Goal: Task Accomplishment & Management: Manage account settings

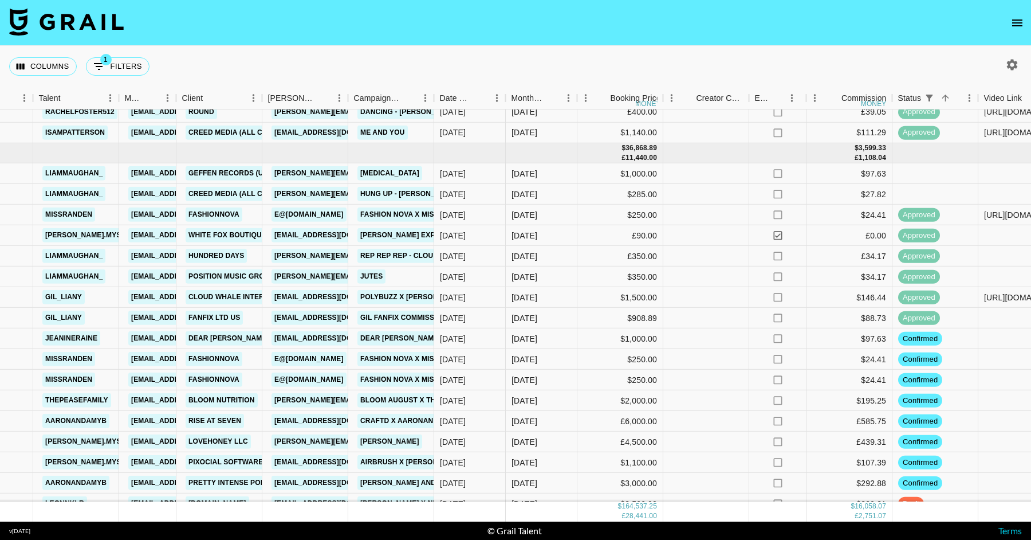
scroll to position [1872, 348]
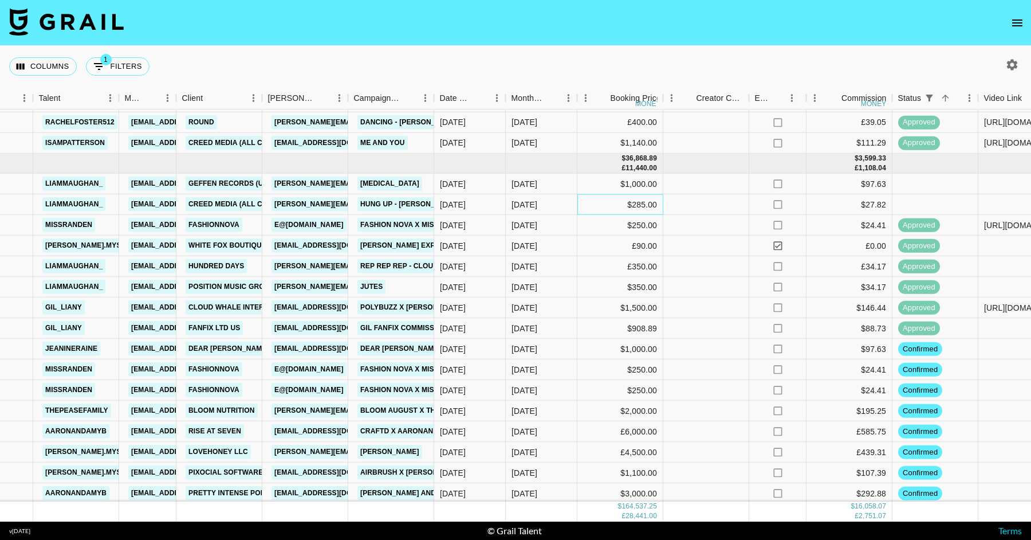
click at [639, 198] on div "$285.00" at bounding box center [621, 204] width 86 height 21
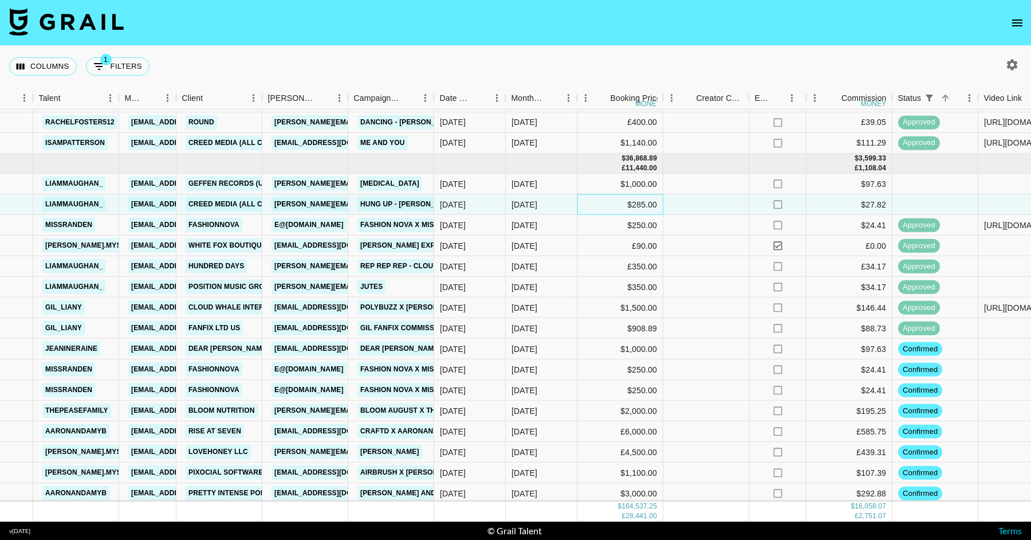
click at [639, 198] on div "$285.00" at bounding box center [621, 204] width 86 height 21
type input "2"
type input "522.5"
click at [739, 305] on div at bounding box center [706, 307] width 86 height 21
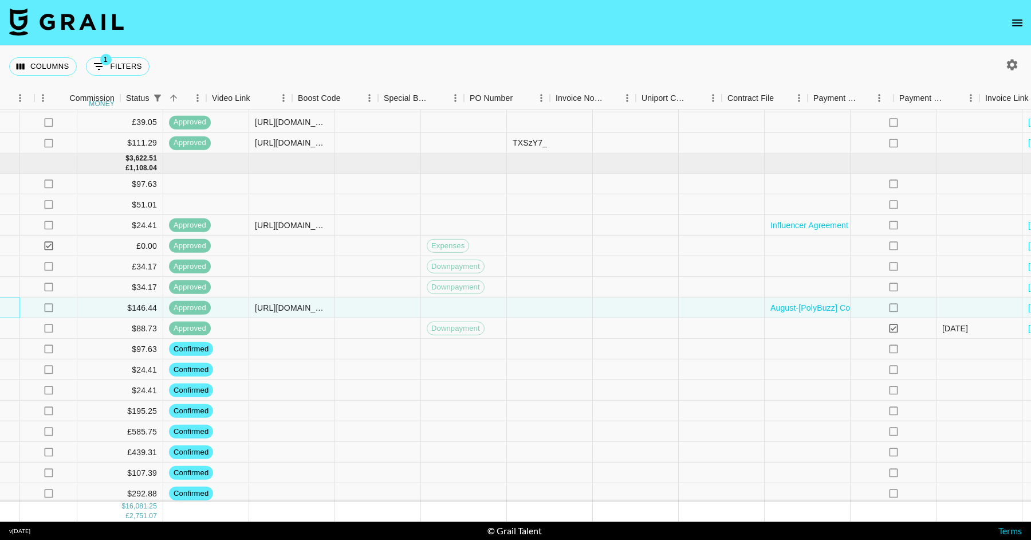
scroll to position [1872, 1200]
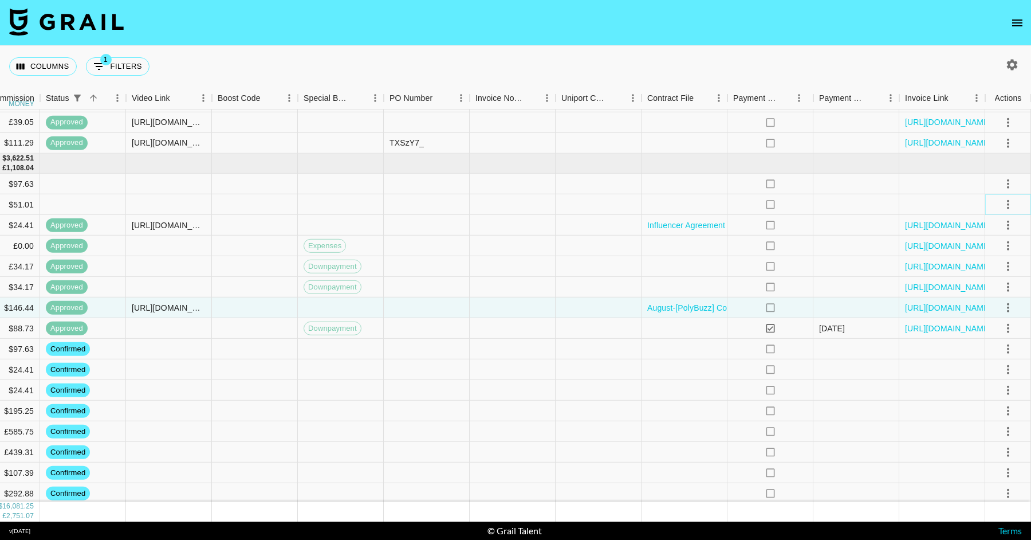
click at [1008, 206] on icon "select merge strategy" at bounding box center [1008, 205] width 14 height 14
click at [997, 223] on li "Confirm" at bounding box center [994, 228] width 74 height 21
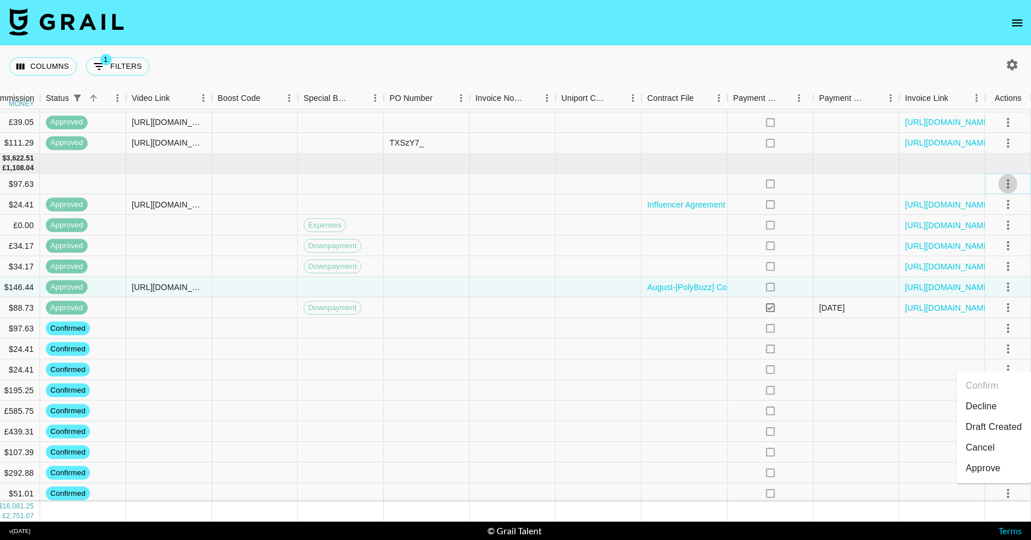
click at [1011, 186] on icon "select merge strategy" at bounding box center [1008, 184] width 14 height 14
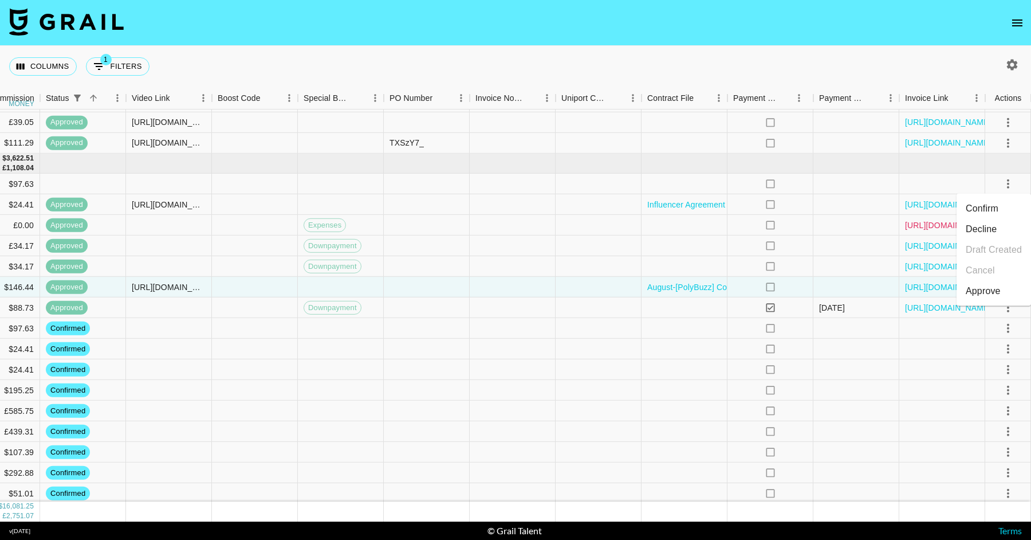
drag, startPoint x: 1001, startPoint y: 203, endPoint x: 938, endPoint y: 207, distance: 62.6
click at [1001, 203] on li "Confirm" at bounding box center [994, 208] width 74 height 21
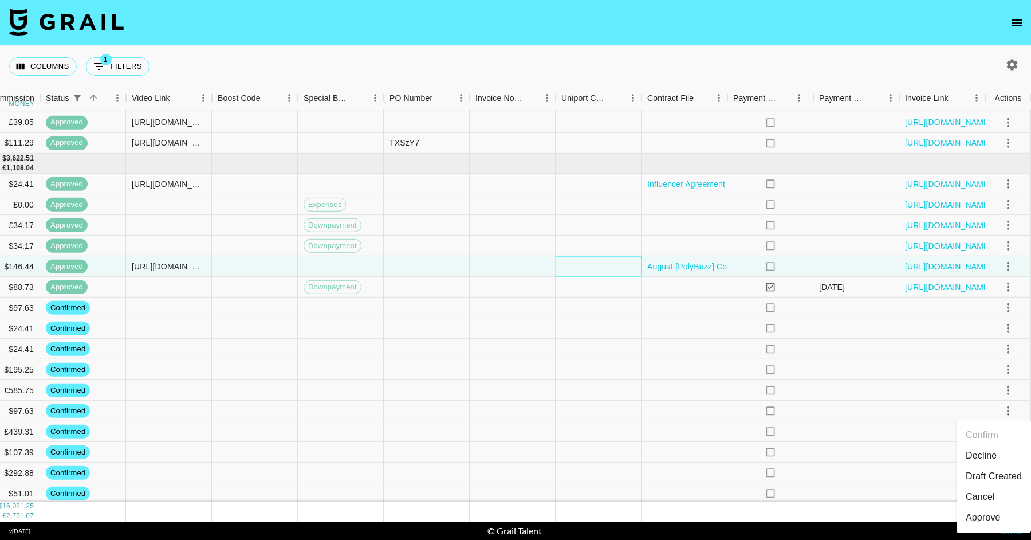
click at [575, 262] on div at bounding box center [599, 266] width 86 height 21
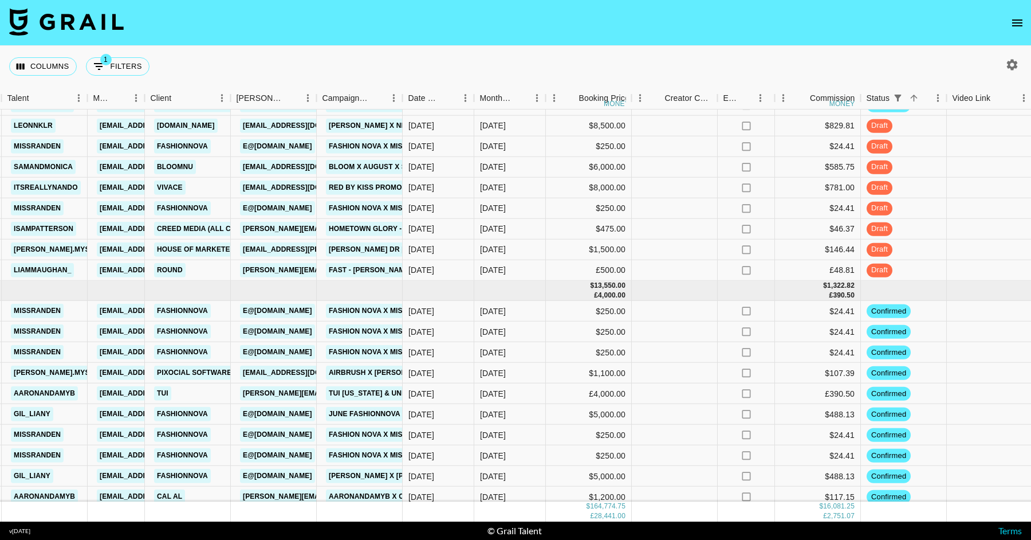
scroll to position [2260, 627]
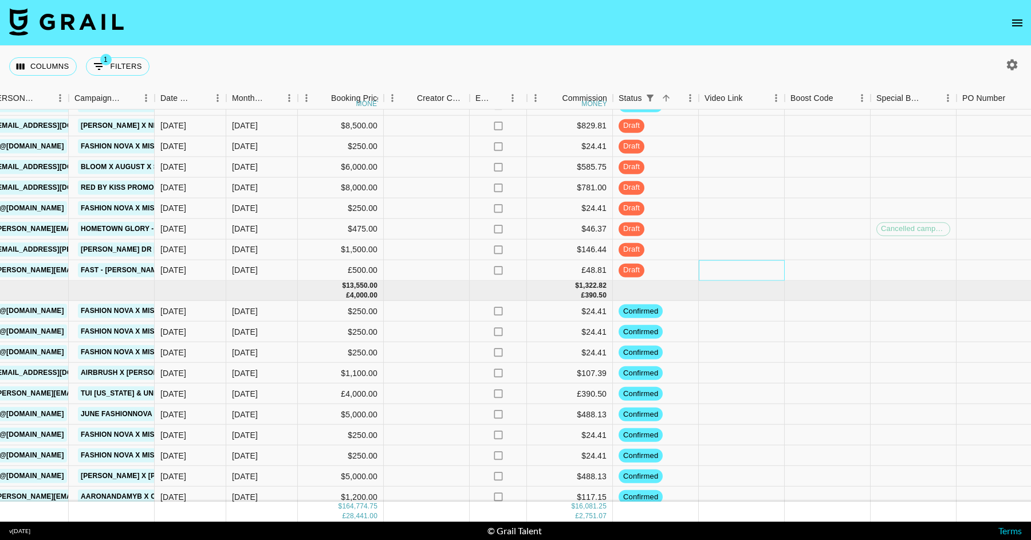
click at [728, 266] on div at bounding box center [742, 270] width 86 height 21
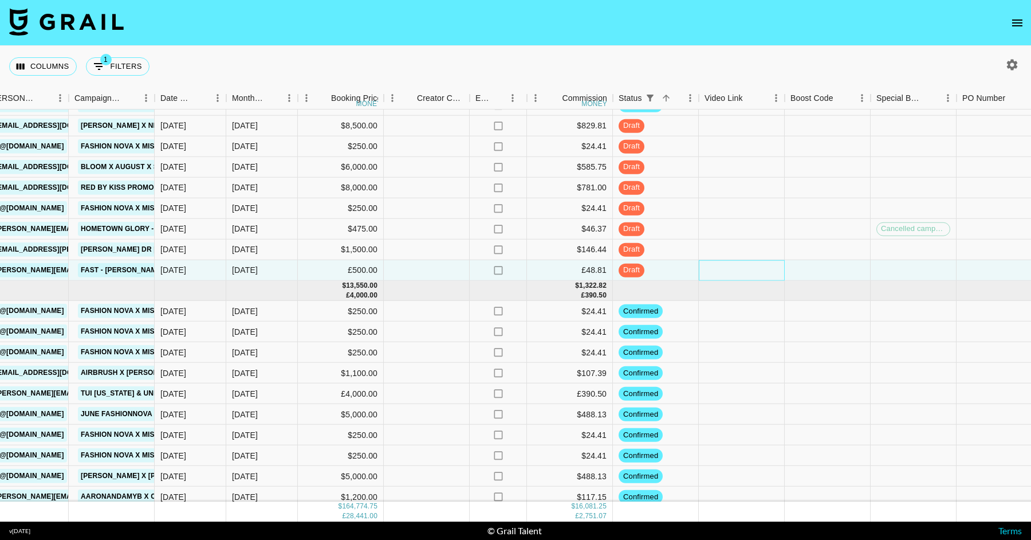
click at [728, 266] on div at bounding box center [742, 270] width 86 height 21
type input "[URL][DOMAIN_NAME]"
click at [730, 251] on div at bounding box center [742, 249] width 86 height 21
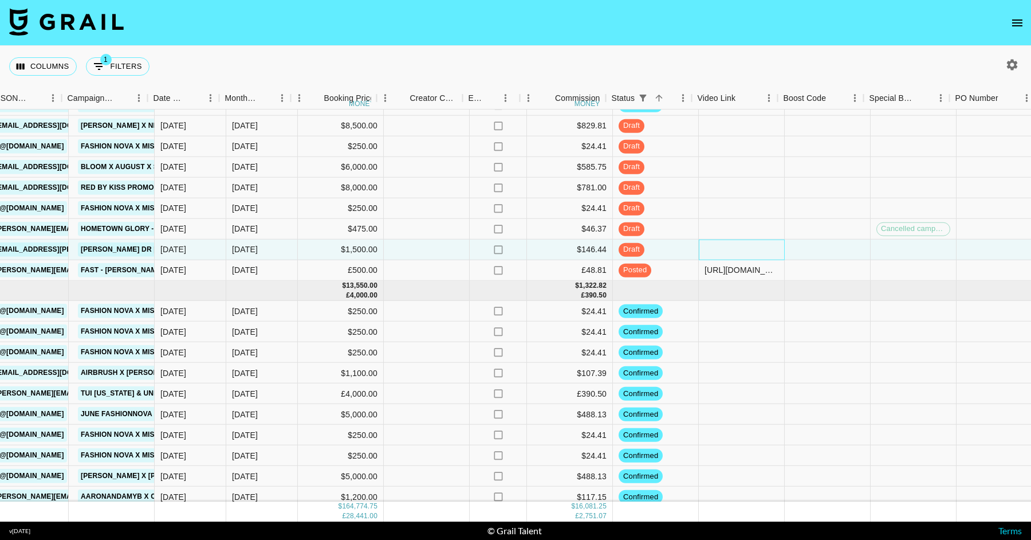
scroll to position [2260, 1200]
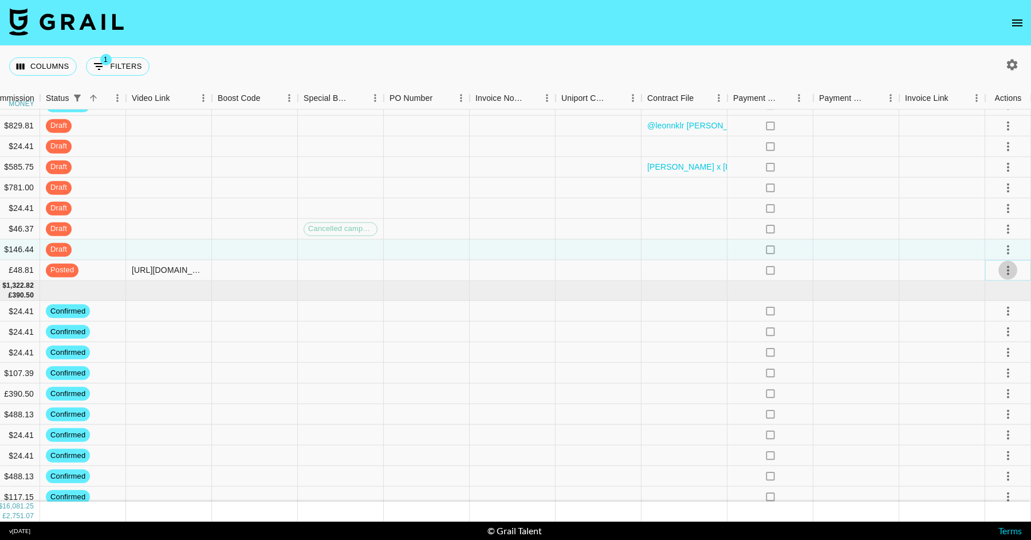
click at [1003, 267] on icon "select merge strategy" at bounding box center [1008, 270] width 14 height 14
click at [985, 380] on div "Approve" at bounding box center [983, 377] width 35 height 14
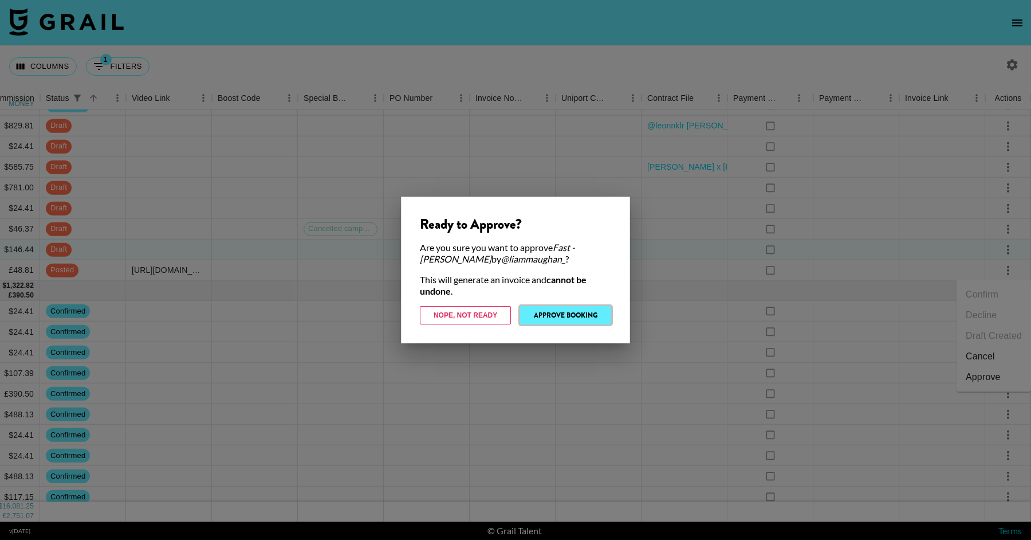
click at [598, 317] on button "Approve Booking" at bounding box center [565, 315] width 91 height 18
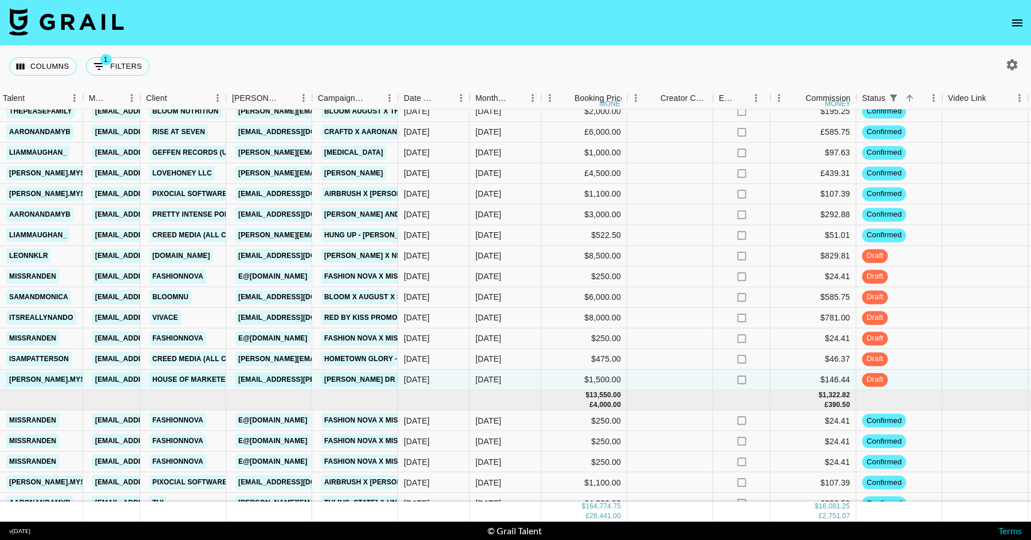
scroll to position [2136, 384]
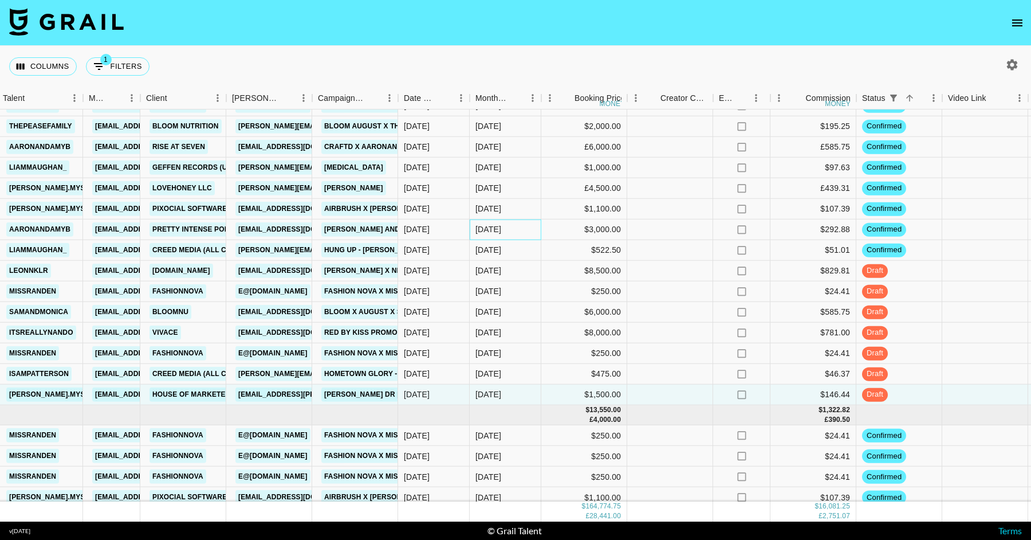
click at [533, 226] on div "[DATE]" at bounding box center [506, 229] width 72 height 21
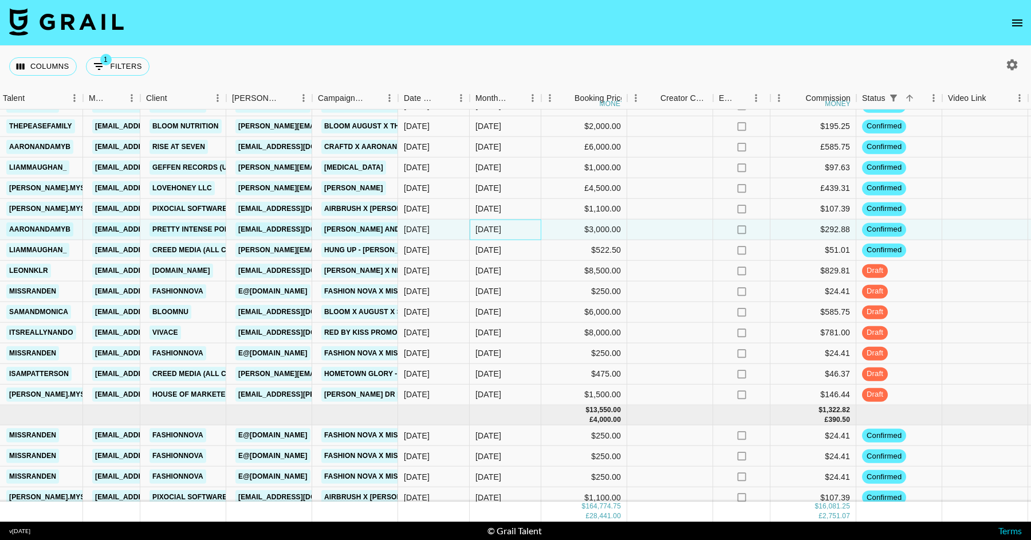
click at [533, 226] on div "[DATE]" at bounding box center [506, 229] width 72 height 21
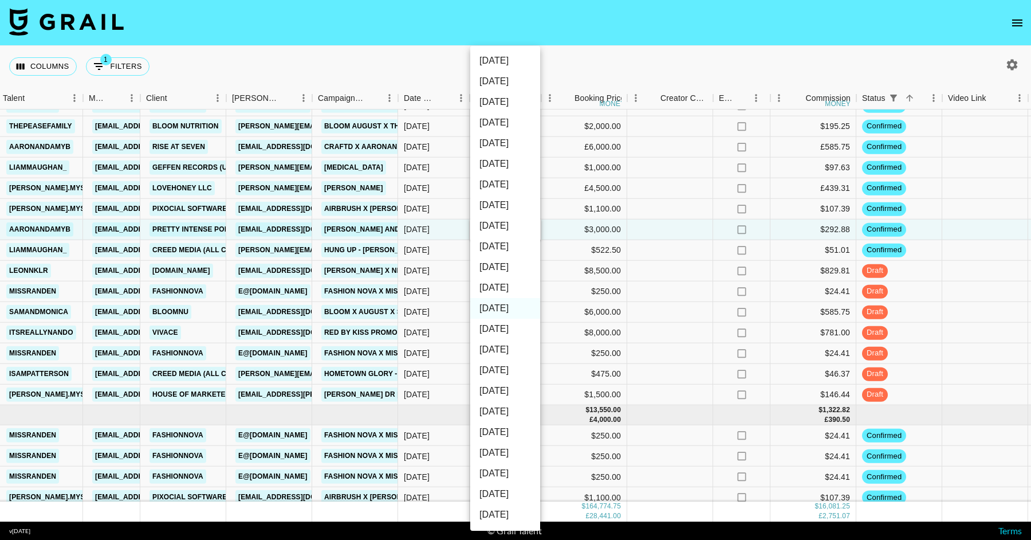
click at [519, 290] on li "[DATE]" at bounding box center [505, 287] width 70 height 21
type input "[DATE]"
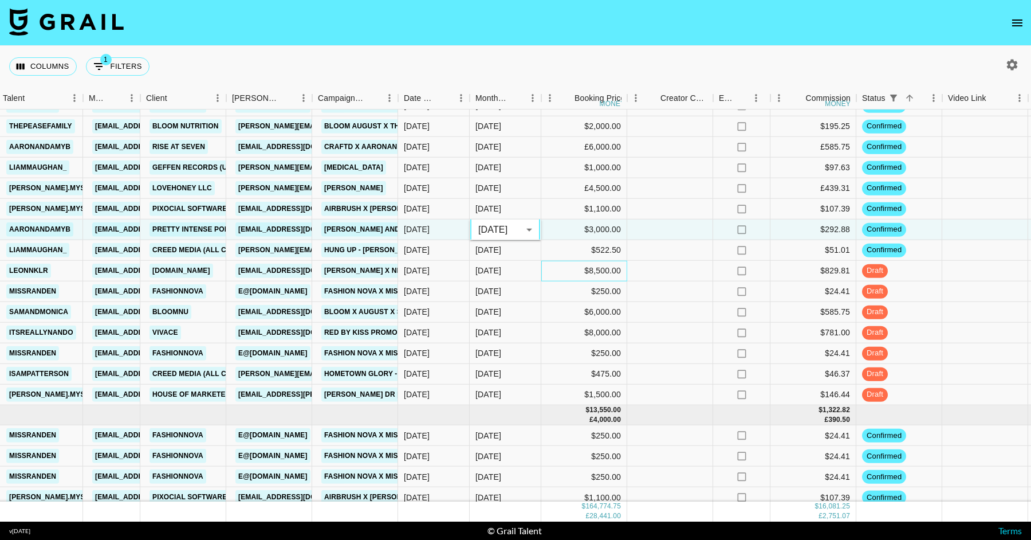
click at [561, 267] on div "$8,500.00" at bounding box center [584, 271] width 86 height 21
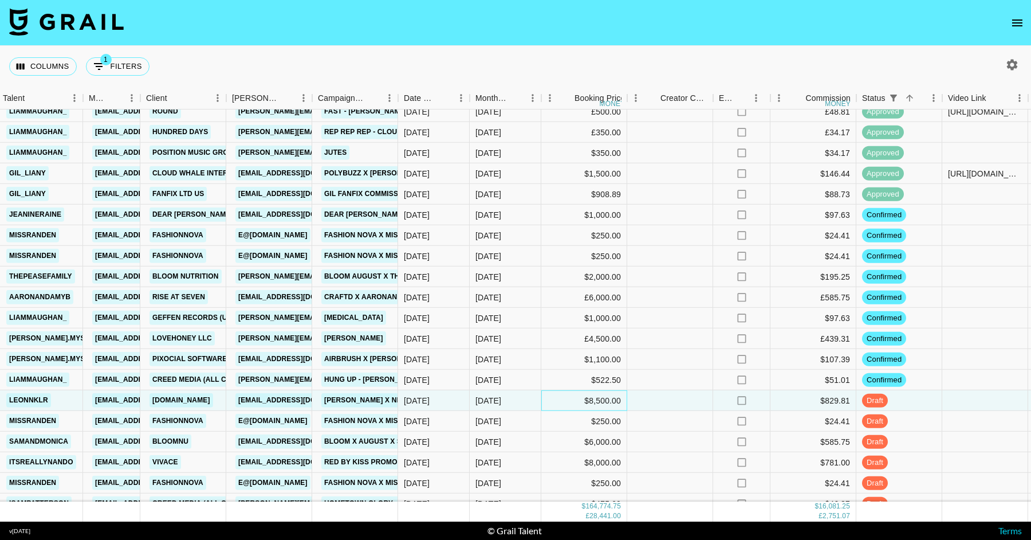
scroll to position [1989, 384]
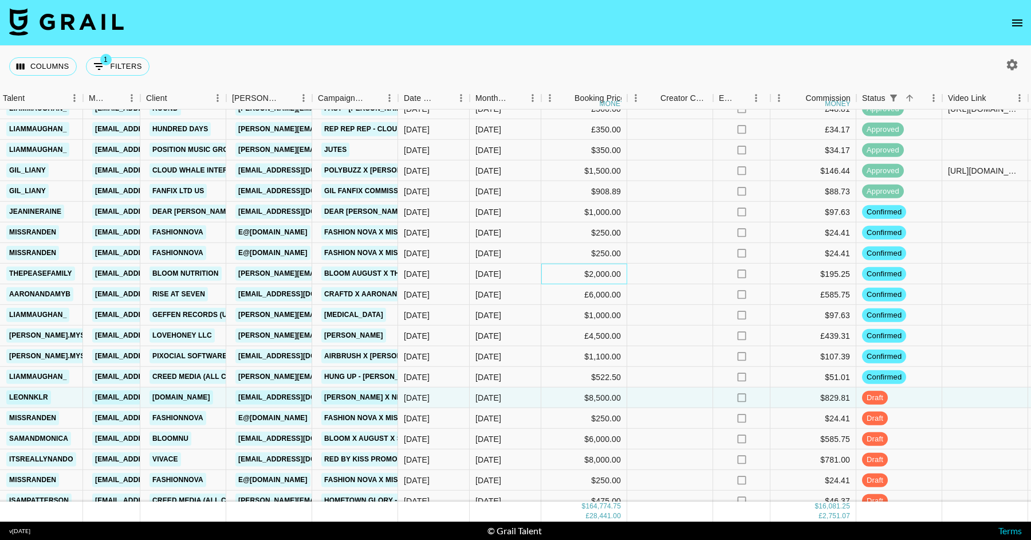
click at [549, 268] on div "$2,000.00" at bounding box center [584, 274] width 86 height 21
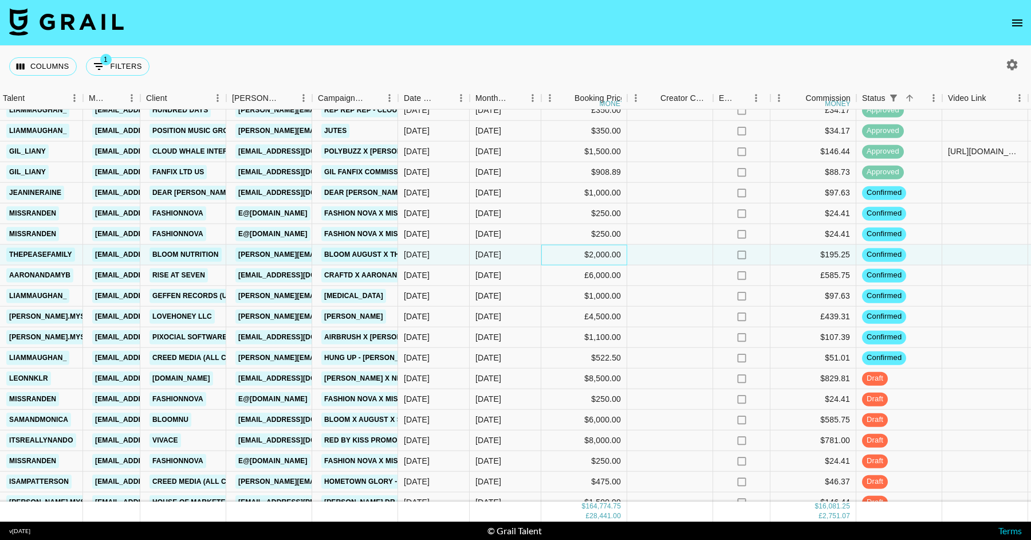
scroll to position [2008, 384]
click at [541, 265] on div "£6,000.00" at bounding box center [584, 275] width 86 height 21
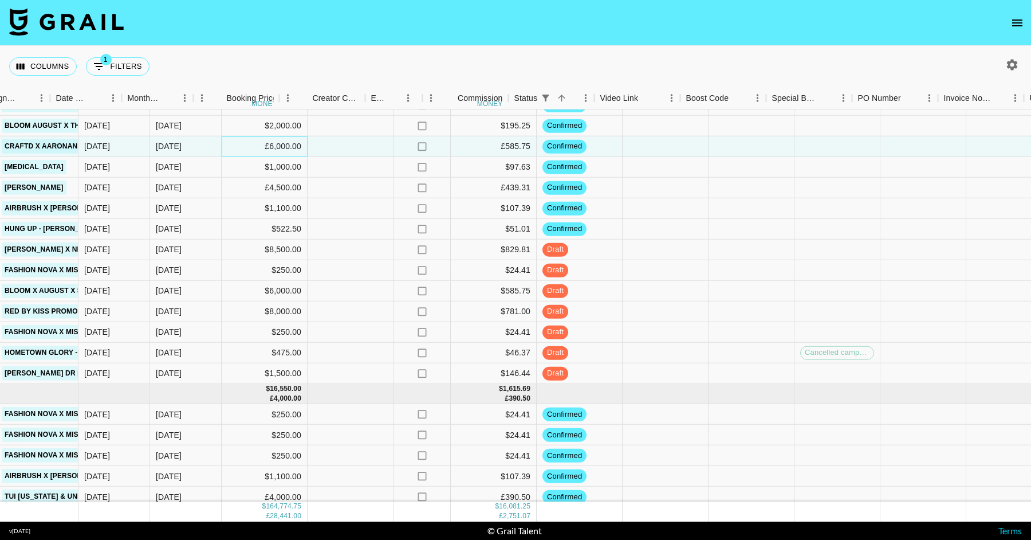
scroll to position [2136, 732]
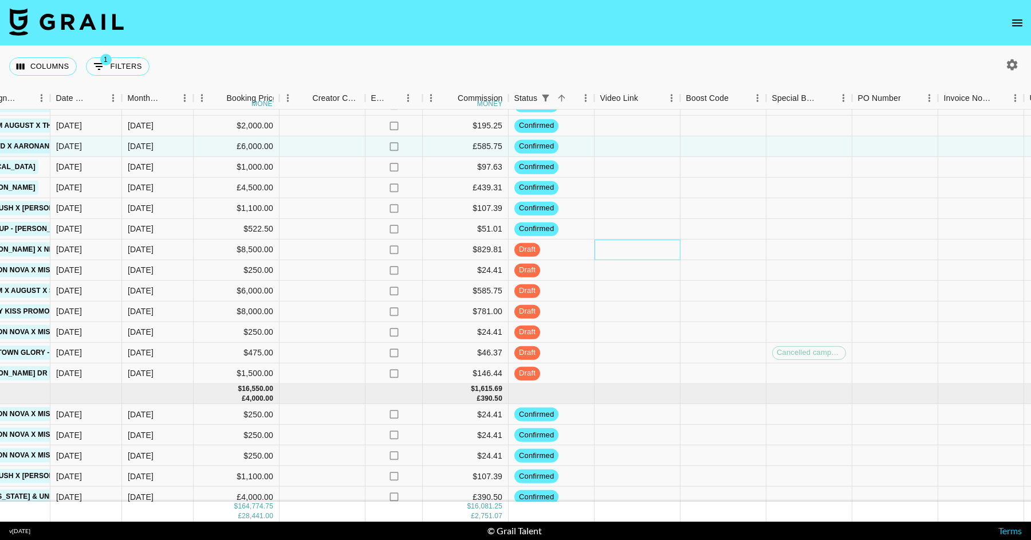
click at [615, 248] on div at bounding box center [638, 249] width 86 height 21
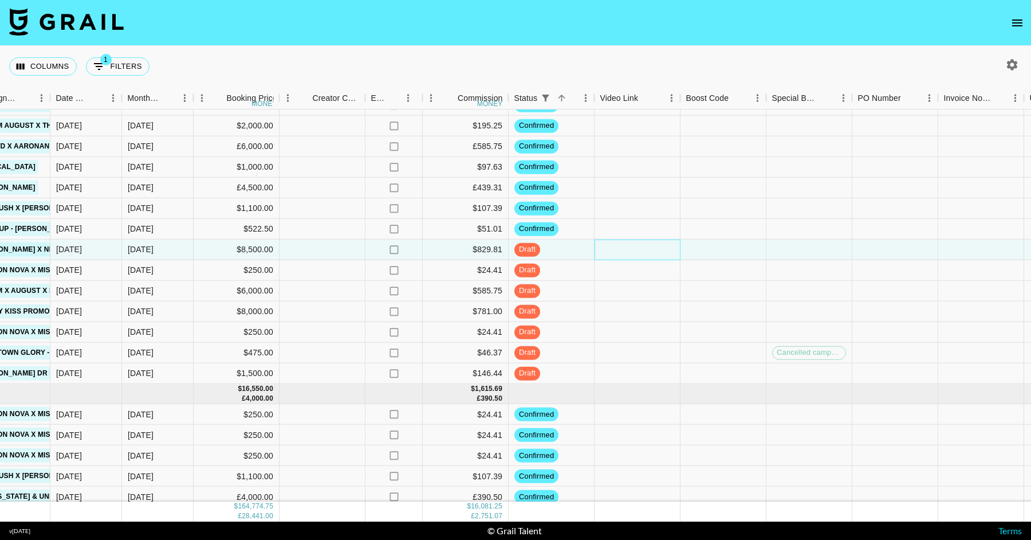
click at [615, 248] on div at bounding box center [638, 249] width 86 height 21
type input "[URL][DOMAIN_NAME]"
click at [615, 230] on div at bounding box center [638, 229] width 86 height 21
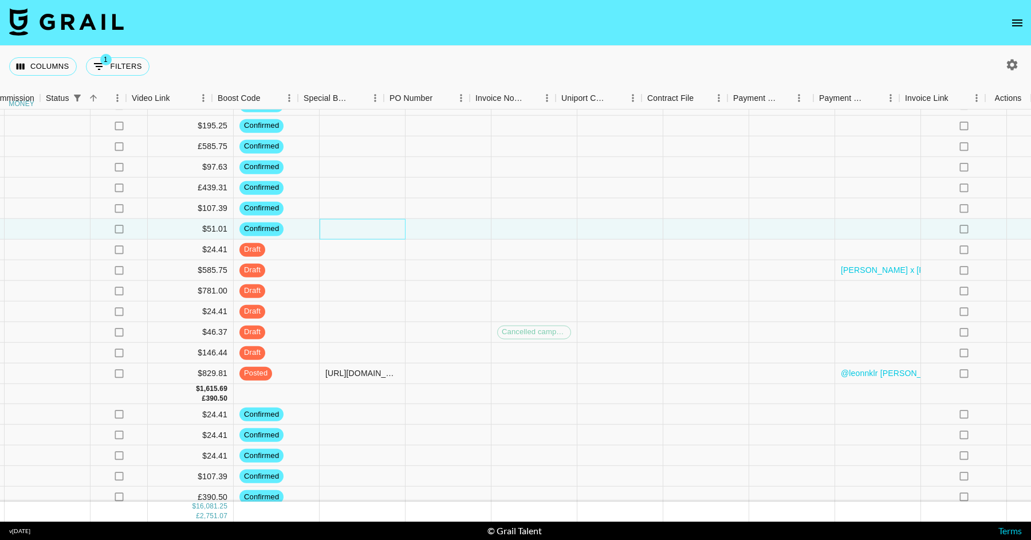
scroll to position [2136, 1200]
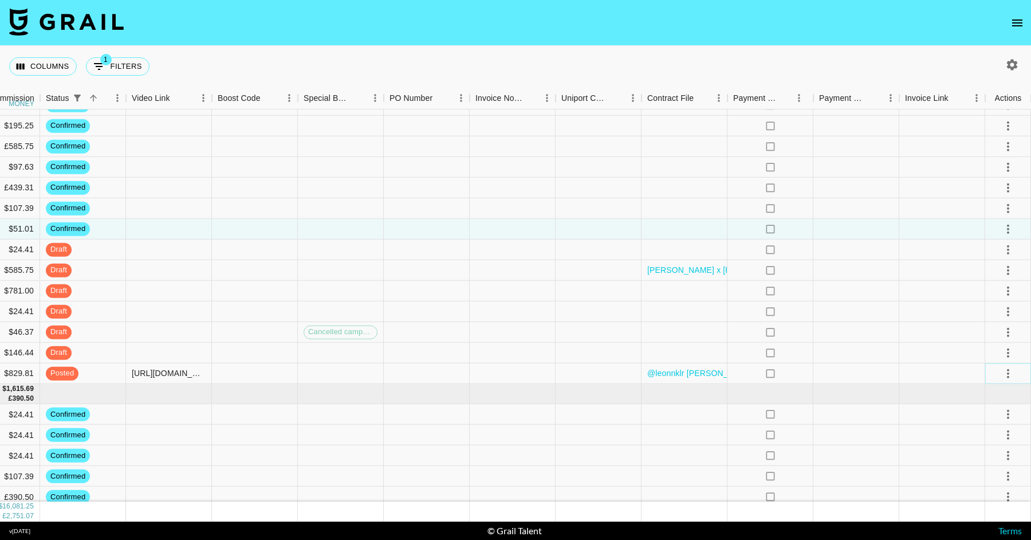
click at [1008, 376] on icon "select merge strategy" at bounding box center [1008, 372] width 2 height 9
click at [1005, 476] on li "Approve" at bounding box center [994, 480] width 74 height 21
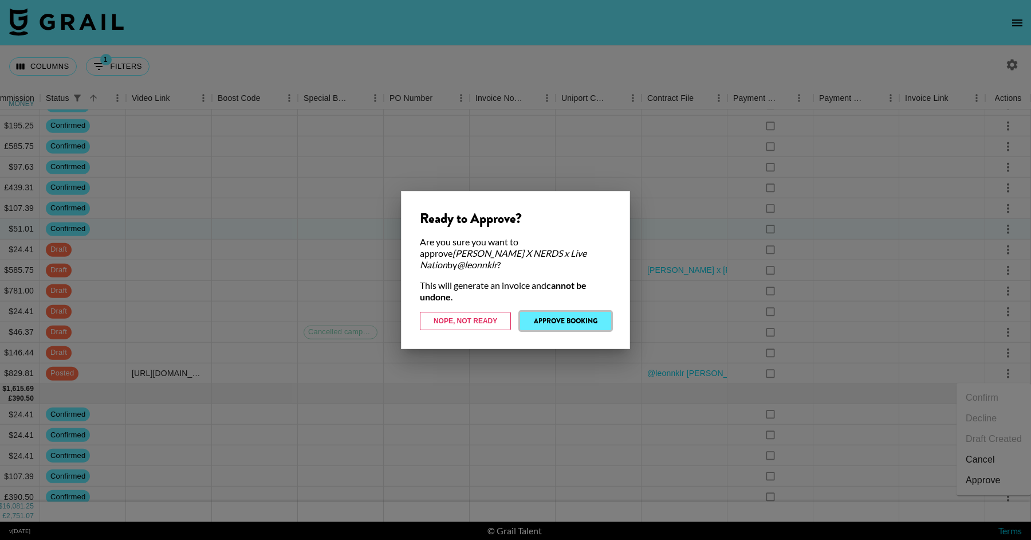
click at [588, 317] on button "Approve Booking" at bounding box center [565, 321] width 91 height 18
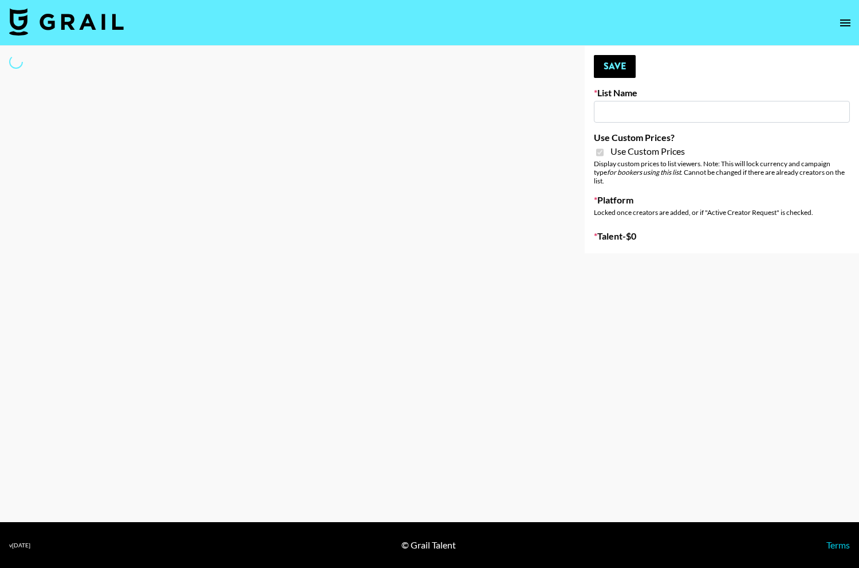
type input "Gensmo (Tiktok)"
checkbox input "true"
select select "Brand"
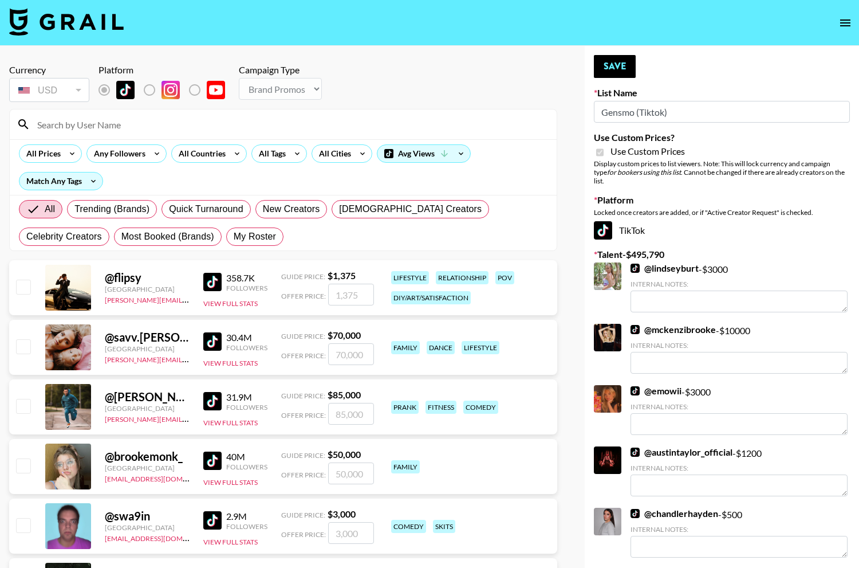
click at [292, 116] on input at bounding box center [290, 124] width 520 height 18
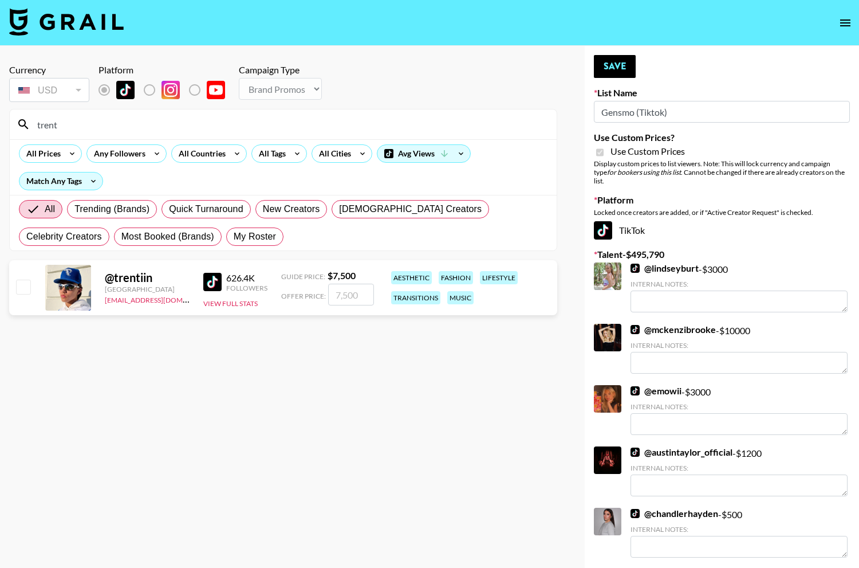
type input "trent"
click at [24, 288] on input "checkbox" at bounding box center [23, 287] width 14 height 14
checkbox input "true"
type input "7500"
click at [124, 126] on input "trent" at bounding box center [290, 124] width 520 height 18
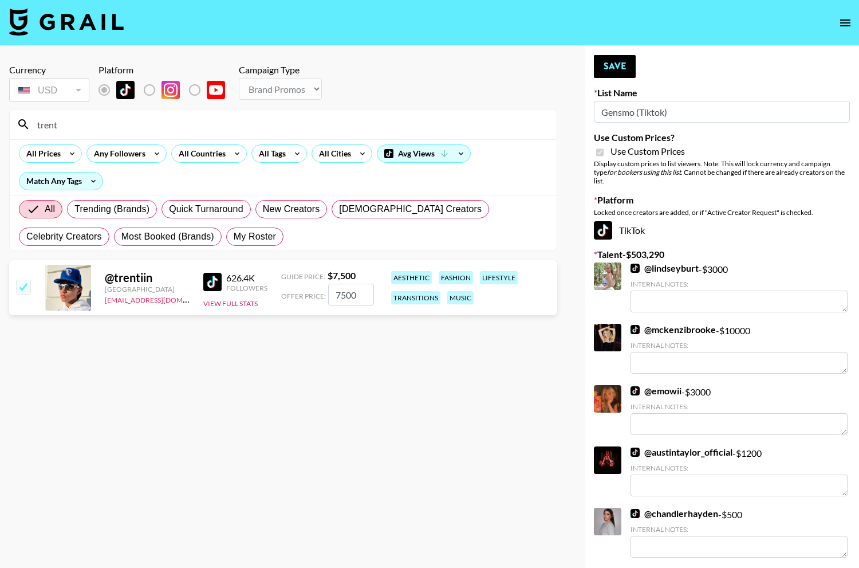
click at [124, 126] on input "trent" at bounding box center [290, 124] width 520 height 18
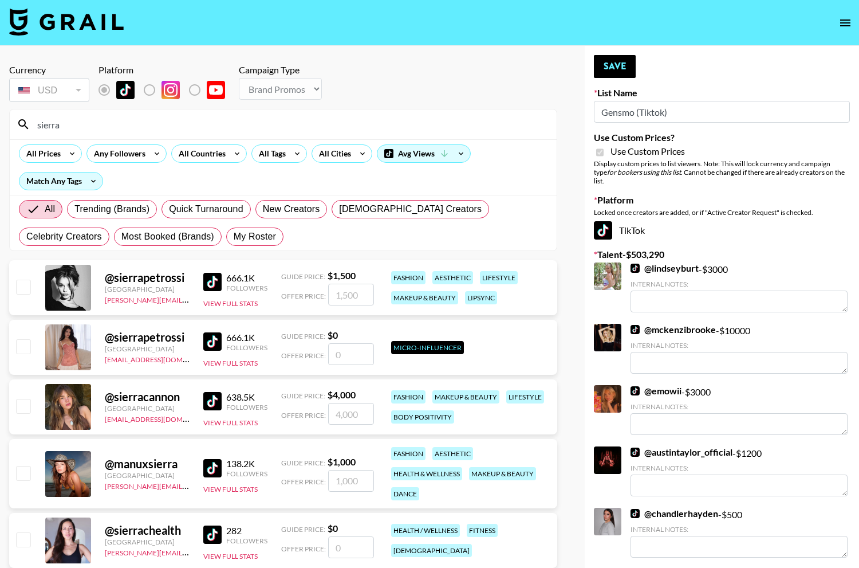
type input "sierra"
click at [26, 404] on input "checkbox" at bounding box center [23, 406] width 14 height 14
checkbox input "true"
type input "4000"
click at [175, 129] on input "sierra" at bounding box center [290, 124] width 520 height 18
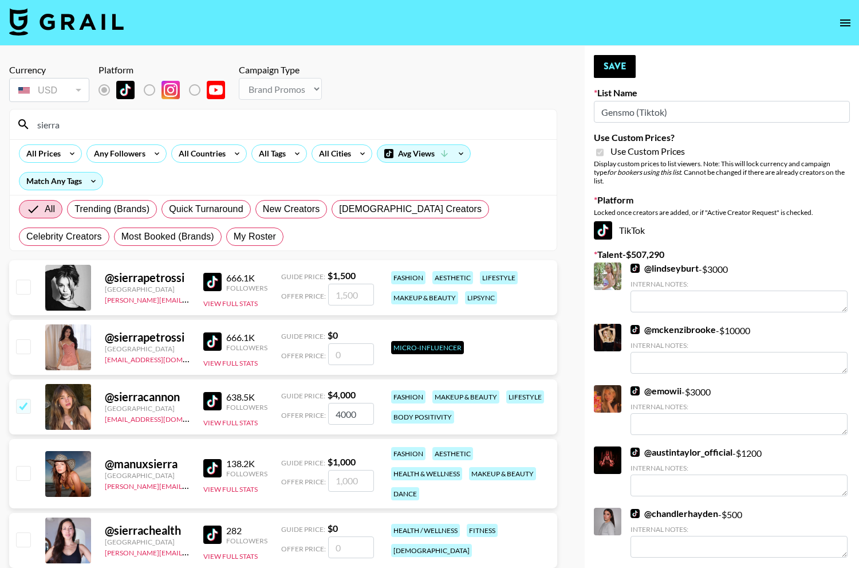
click at [175, 129] on input "sierra" at bounding box center [290, 124] width 520 height 18
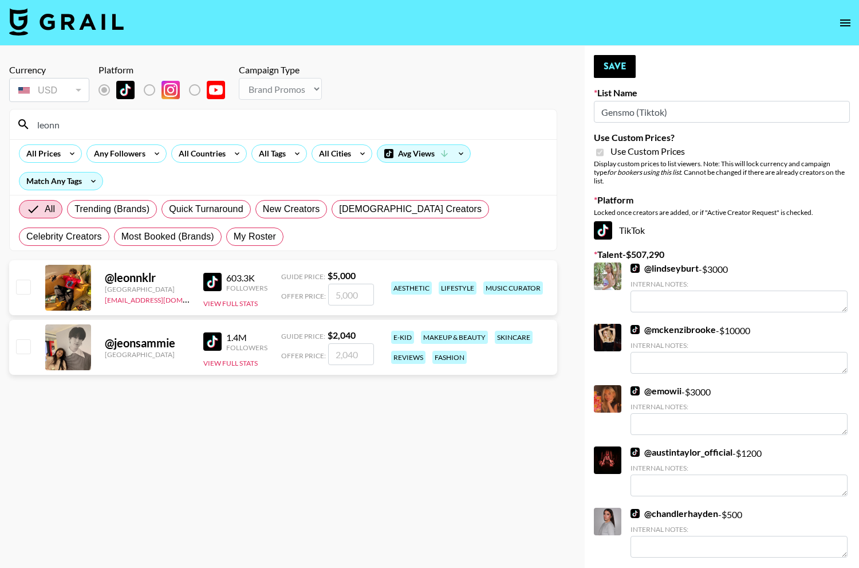
type input "leonn"
click at [28, 280] on input "checkbox" at bounding box center [23, 287] width 14 height 14
checkbox input "true"
type input "5000"
click at [611, 66] on button "Save" at bounding box center [615, 66] width 42 height 23
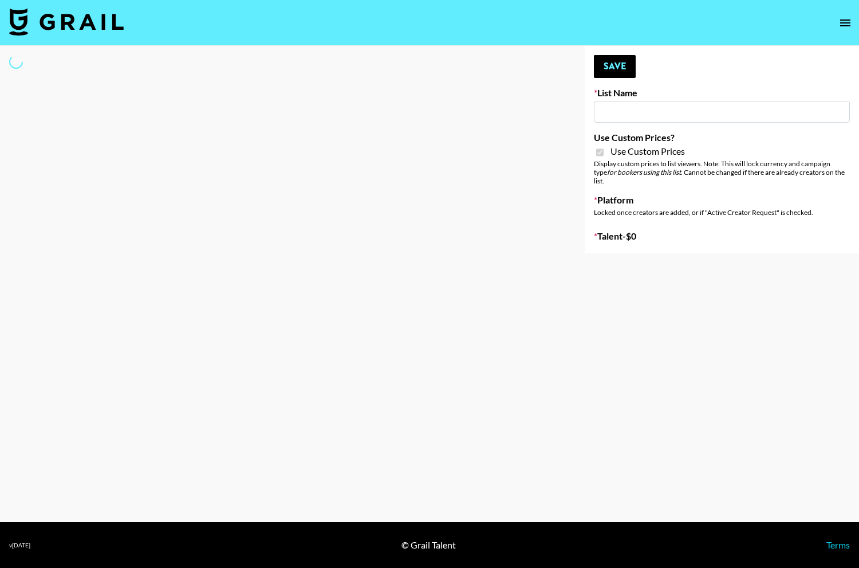
type input "Gensmo (IG)"
checkbox input "true"
select select "Brand"
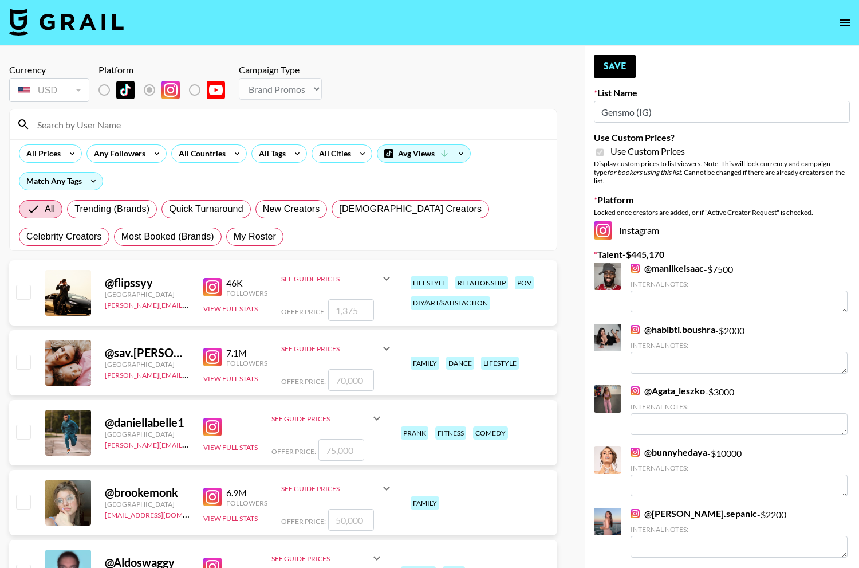
click at [241, 122] on input at bounding box center [290, 124] width 520 height 18
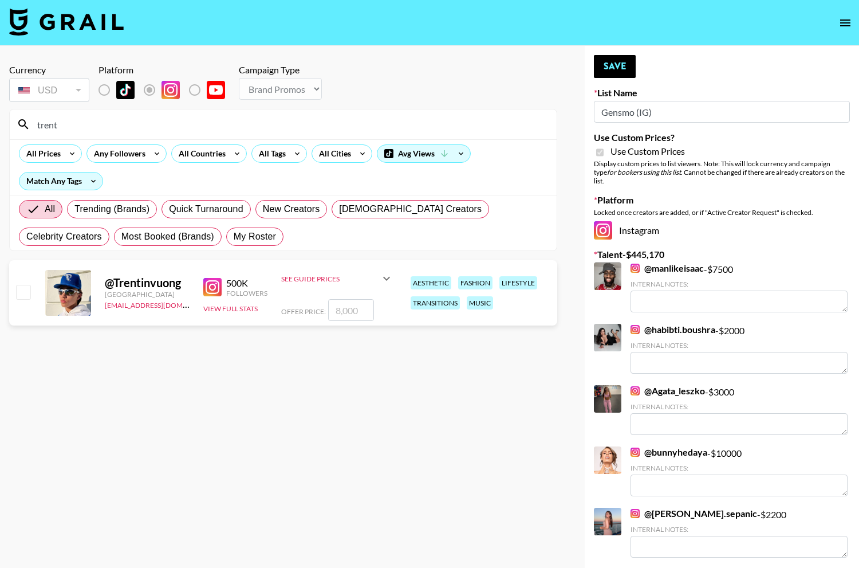
type input "trent"
click at [21, 290] on input "checkbox" at bounding box center [23, 292] width 14 height 14
checkbox input "true"
type input "8000"
click at [96, 122] on input "trent" at bounding box center [290, 124] width 520 height 18
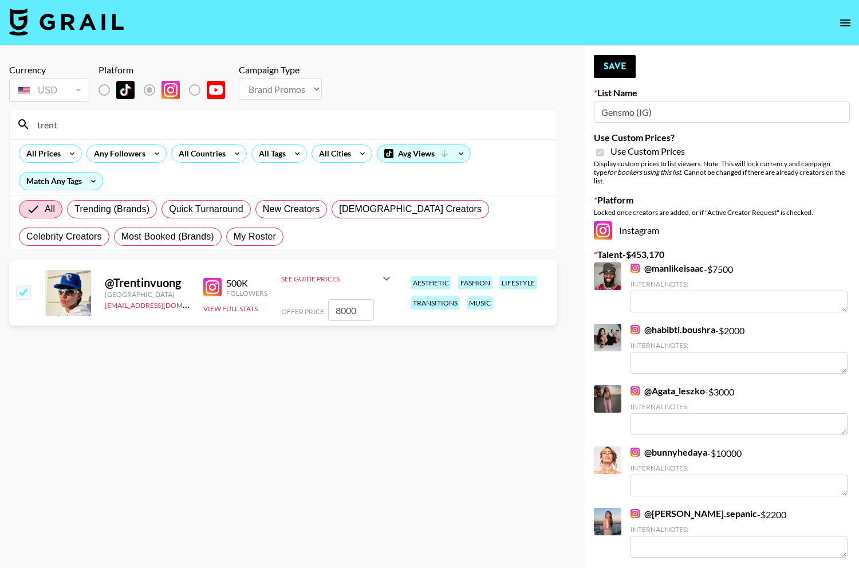
click at [96, 122] on input "trent" at bounding box center [290, 124] width 520 height 18
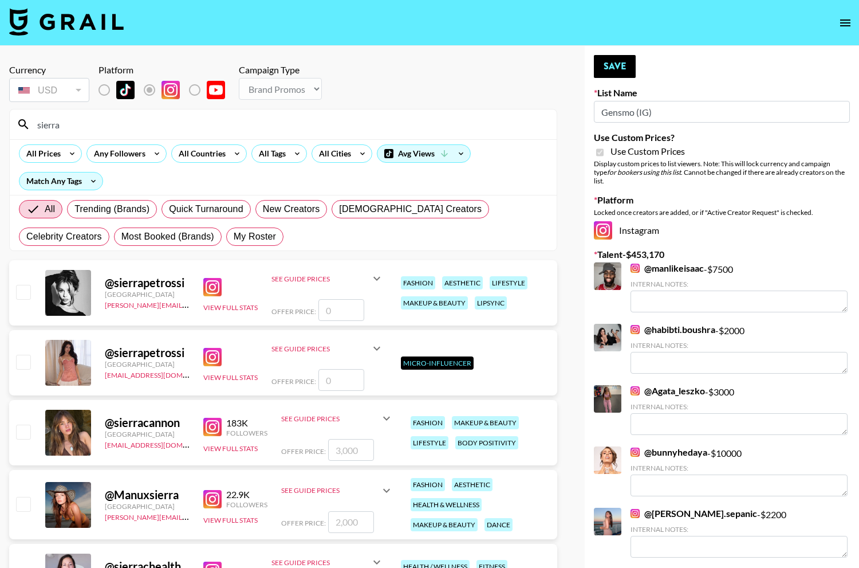
type input "sierra"
click at [17, 439] on div at bounding box center [23, 432] width 18 height 19
click at [19, 429] on input "checkbox" at bounding box center [23, 432] width 14 height 14
checkbox input "true"
type input "3000"
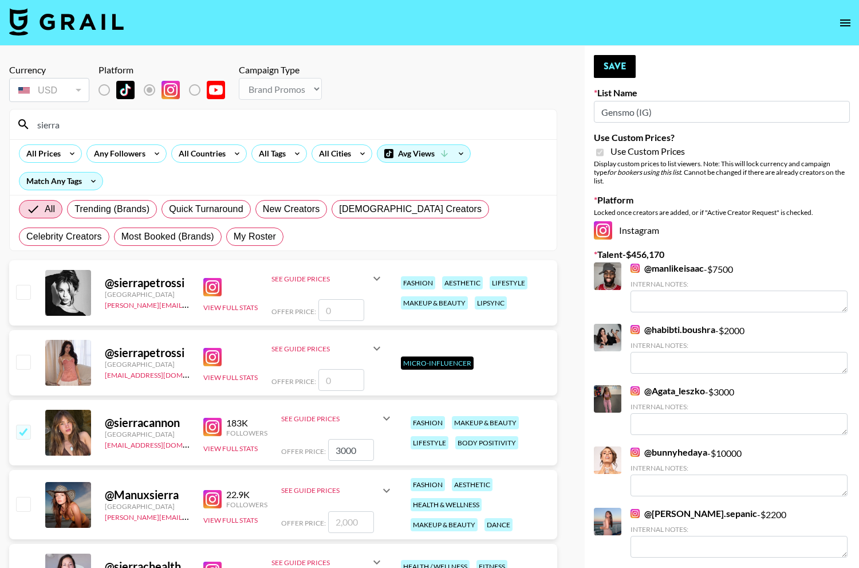
click at [110, 126] on input "sierra" at bounding box center [290, 124] width 520 height 18
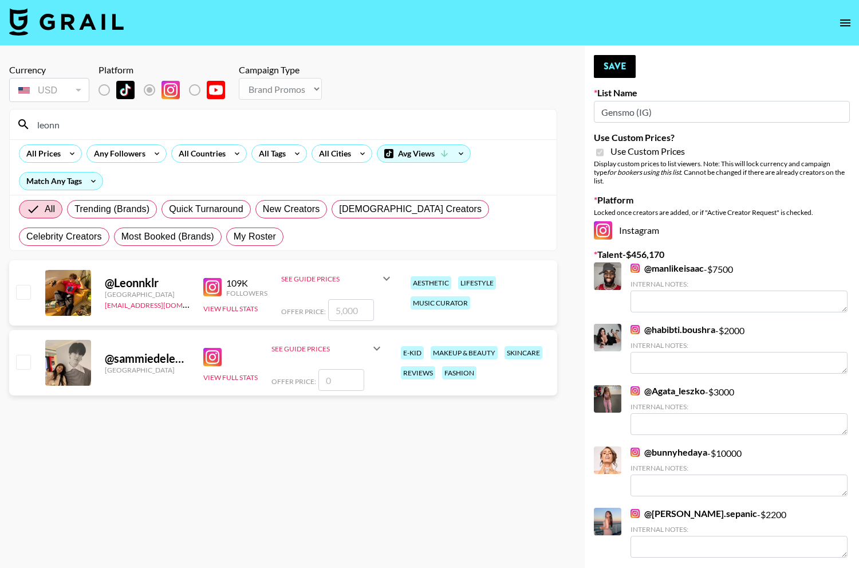
type input "leonn"
click at [23, 290] on input "checkbox" at bounding box center [23, 292] width 14 height 14
checkbox input "true"
type input "5000"
click at [78, 127] on input "leonn" at bounding box center [290, 124] width 520 height 18
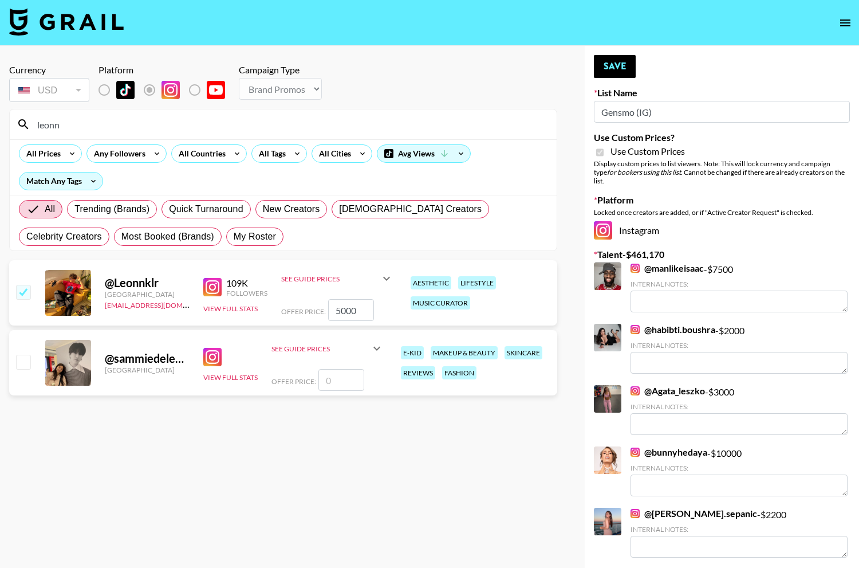
click at [78, 127] on input "leonn" at bounding box center [290, 124] width 520 height 18
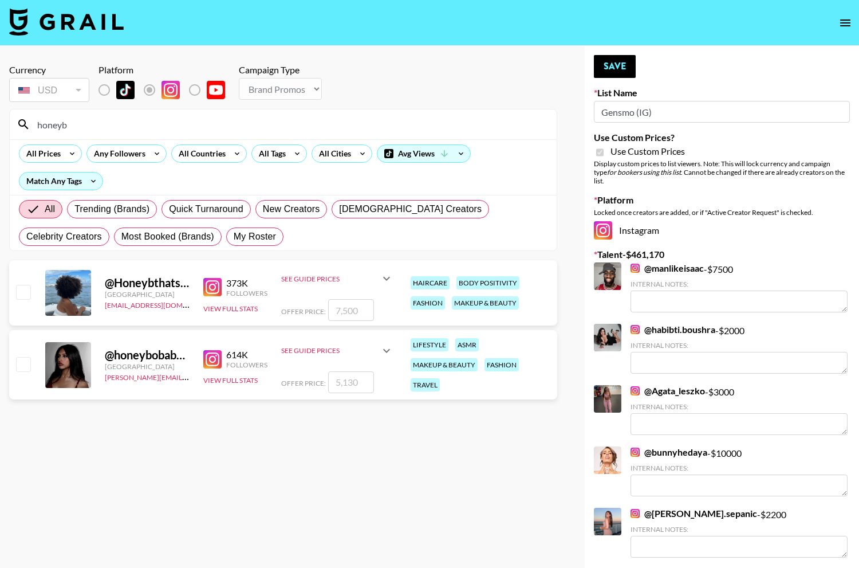
type input "honeyb"
click at [23, 290] on input "checkbox" at bounding box center [23, 292] width 14 height 14
checkbox input "true"
type input "7500"
click at [615, 56] on button "Save" at bounding box center [615, 66] width 42 height 23
